Goal: Navigation & Orientation: Find specific page/section

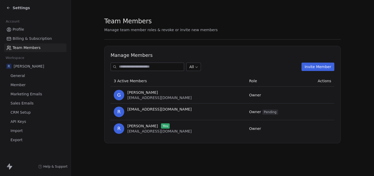
click at [18, 8] on span "Settings" at bounding box center [21, 7] width 17 height 5
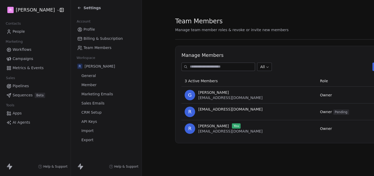
click at [29, 9] on html "R Rahul Nigam Contacts People Marketing Workflows Campaigns Metrics & Events Sa…" at bounding box center [187, 88] width 374 height 176
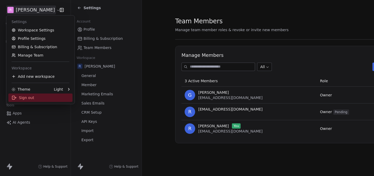
click at [17, 98] on div "Sign out" at bounding box center [40, 98] width 64 height 8
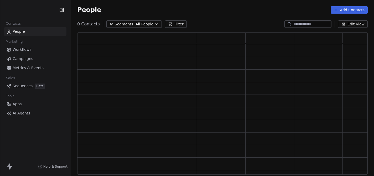
scroll to position [142, 290]
